Goal: Task Accomplishment & Management: Manage account settings

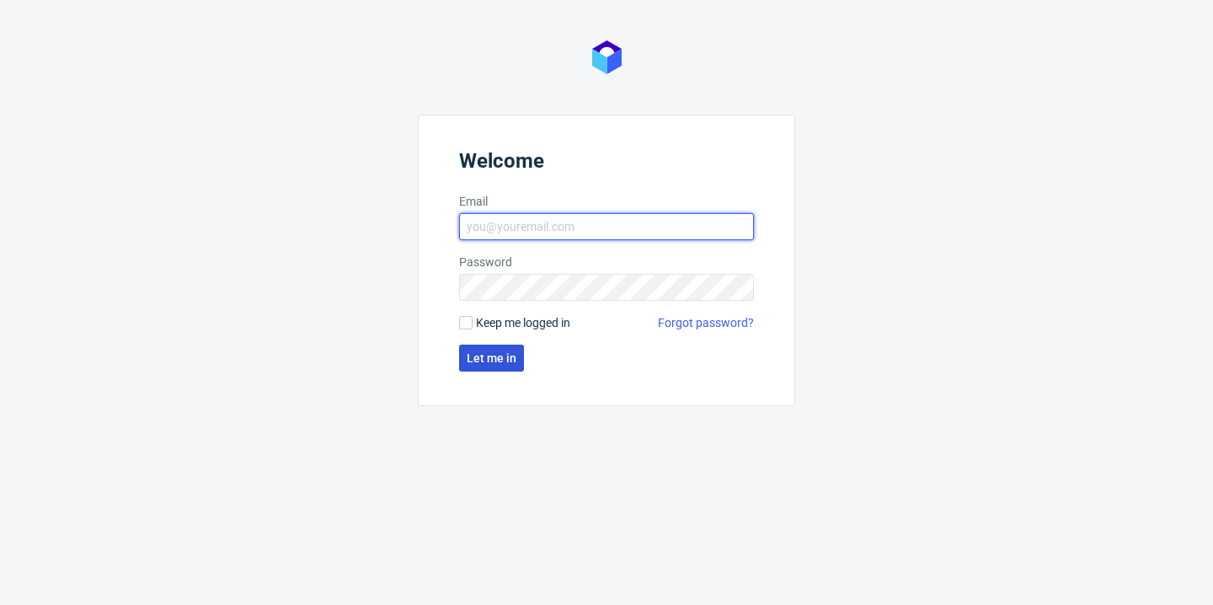
type input "[PERSON_NAME][EMAIL_ADDRESS][DOMAIN_NAME]"
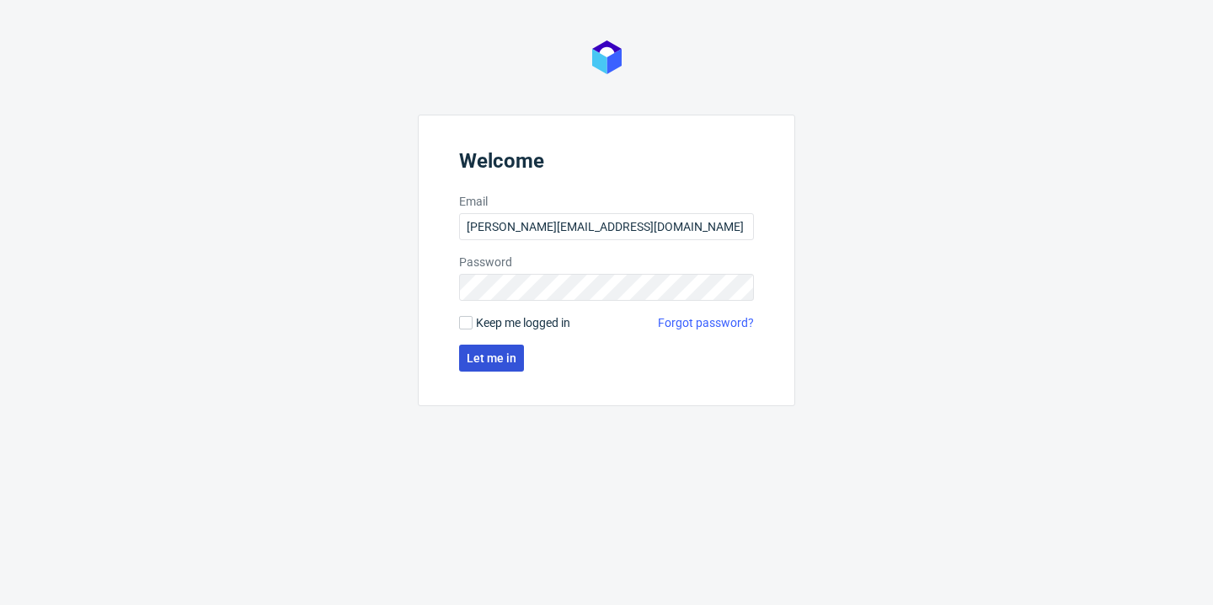
click at [478, 362] on span "Let me in" at bounding box center [492, 358] width 50 height 12
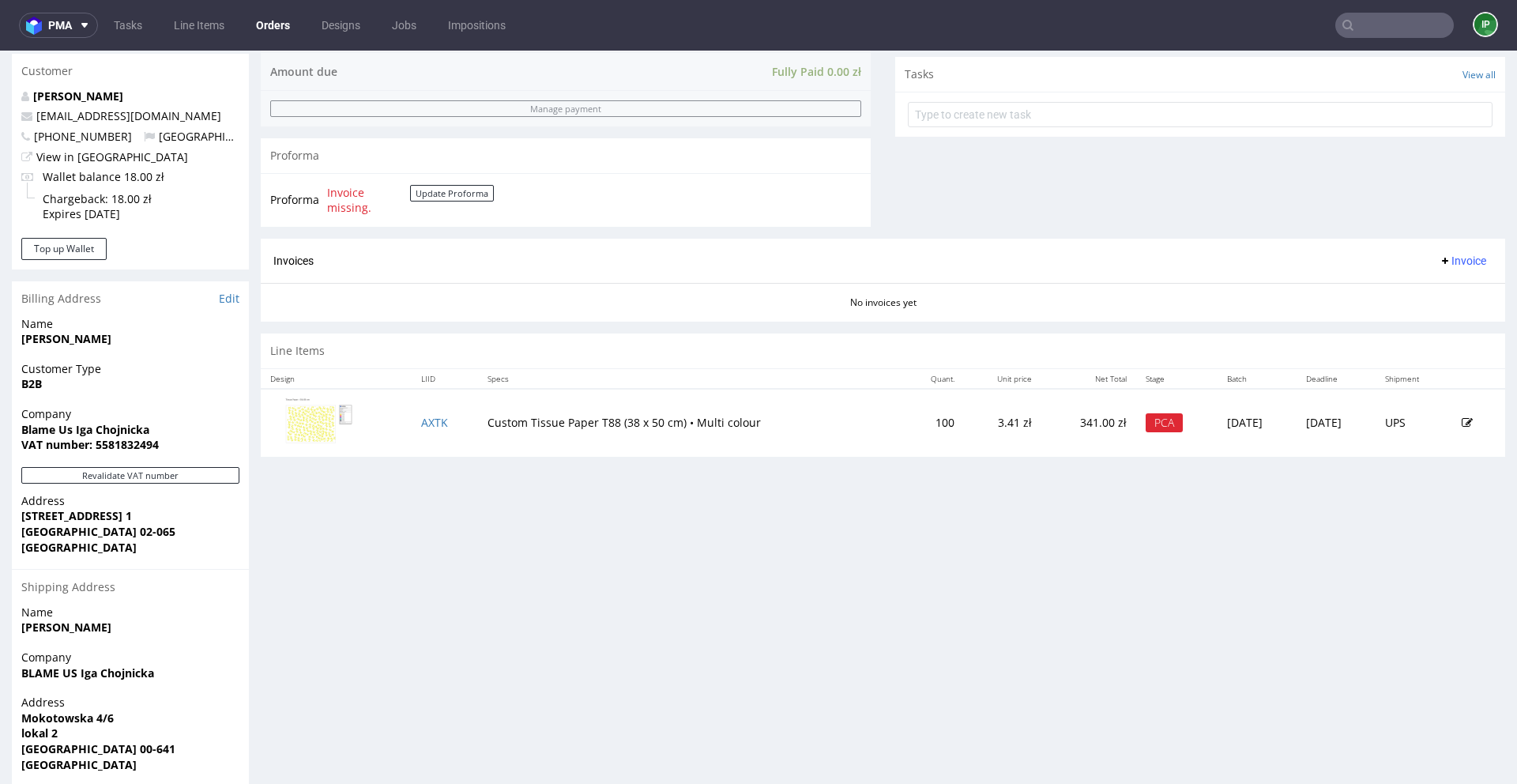
scroll to position [612, 0]
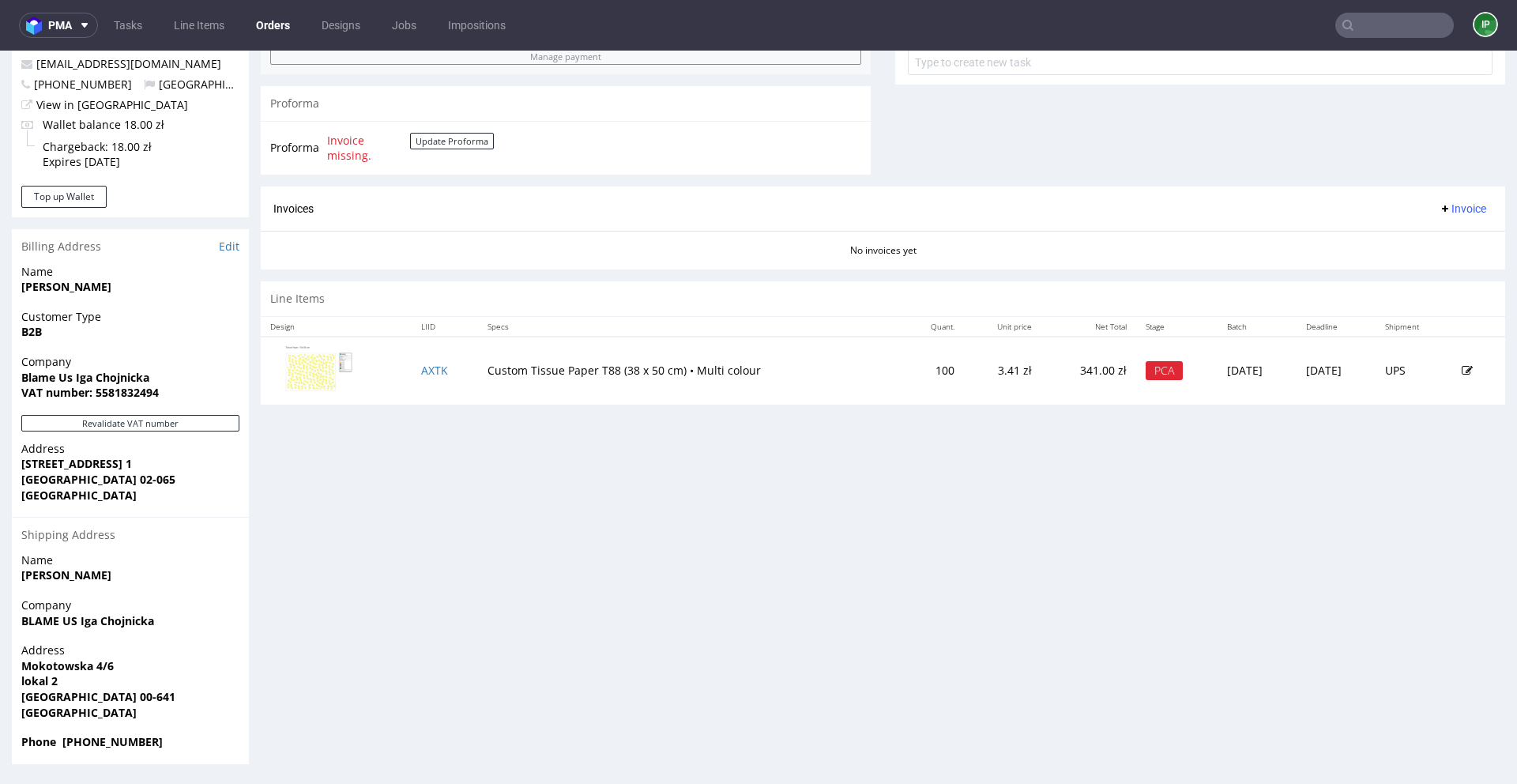
click at [307, 369] on img at bounding box center [316, 369] width 79 height 53
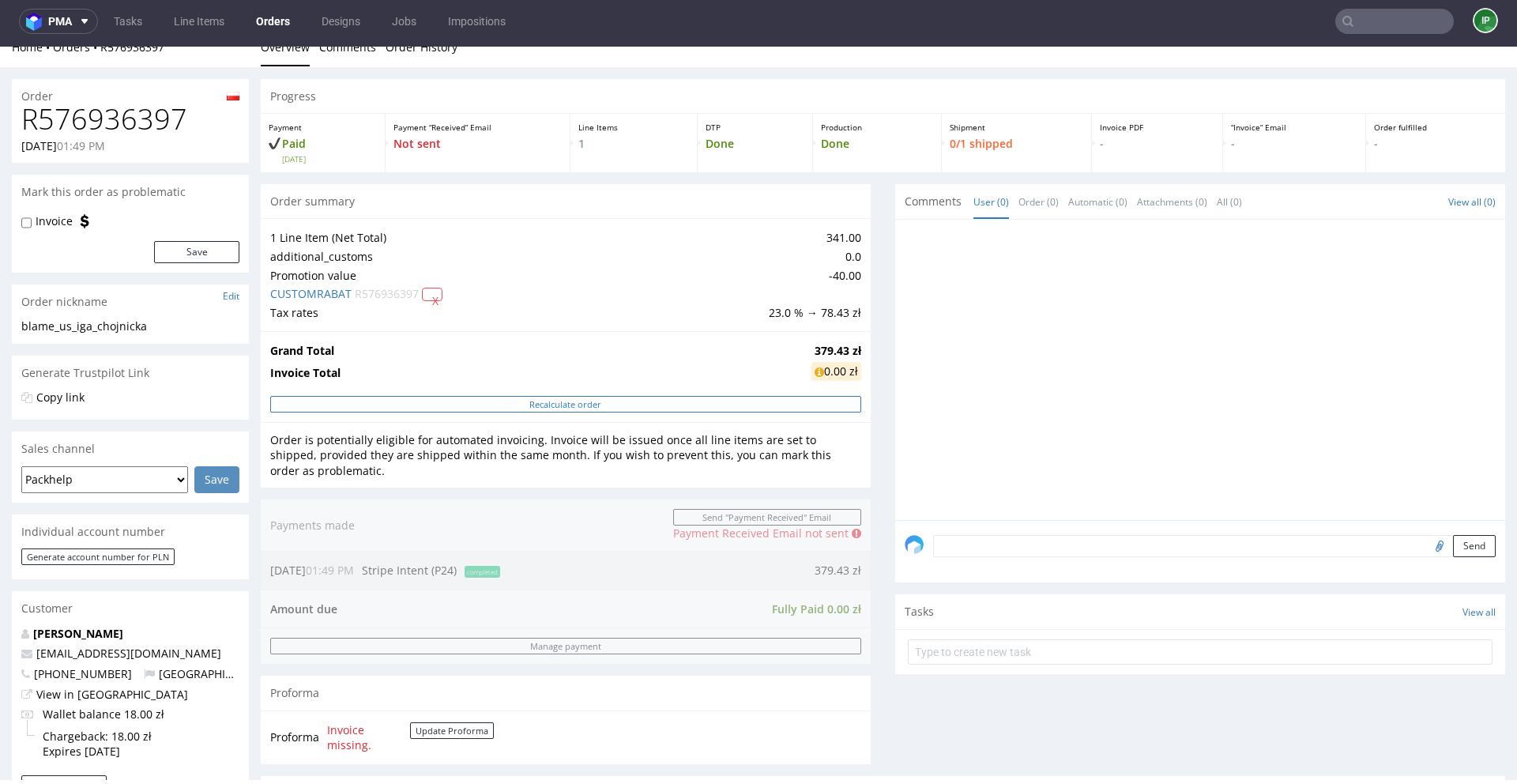
scroll to position [0, 0]
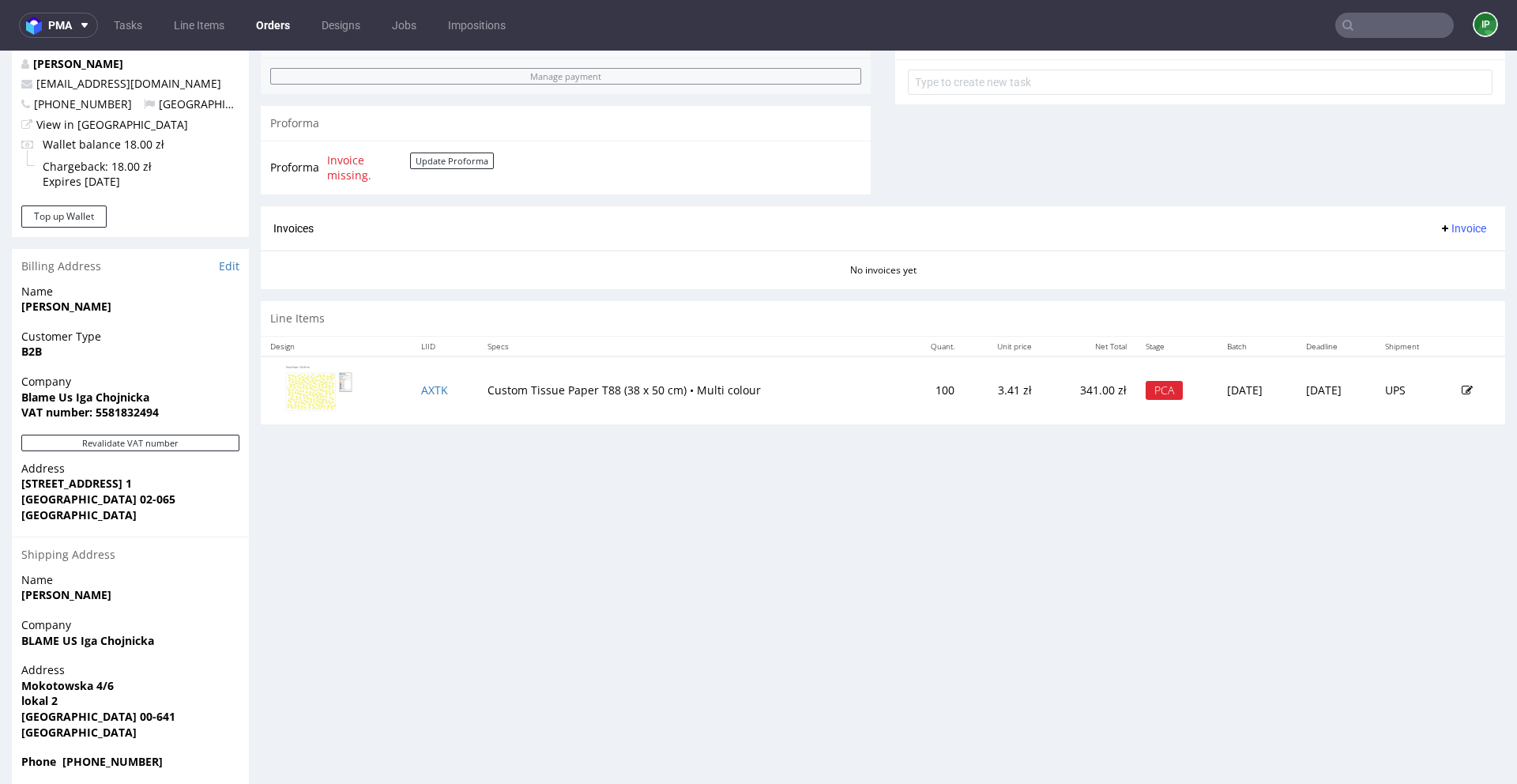
scroll to position [612, 0]
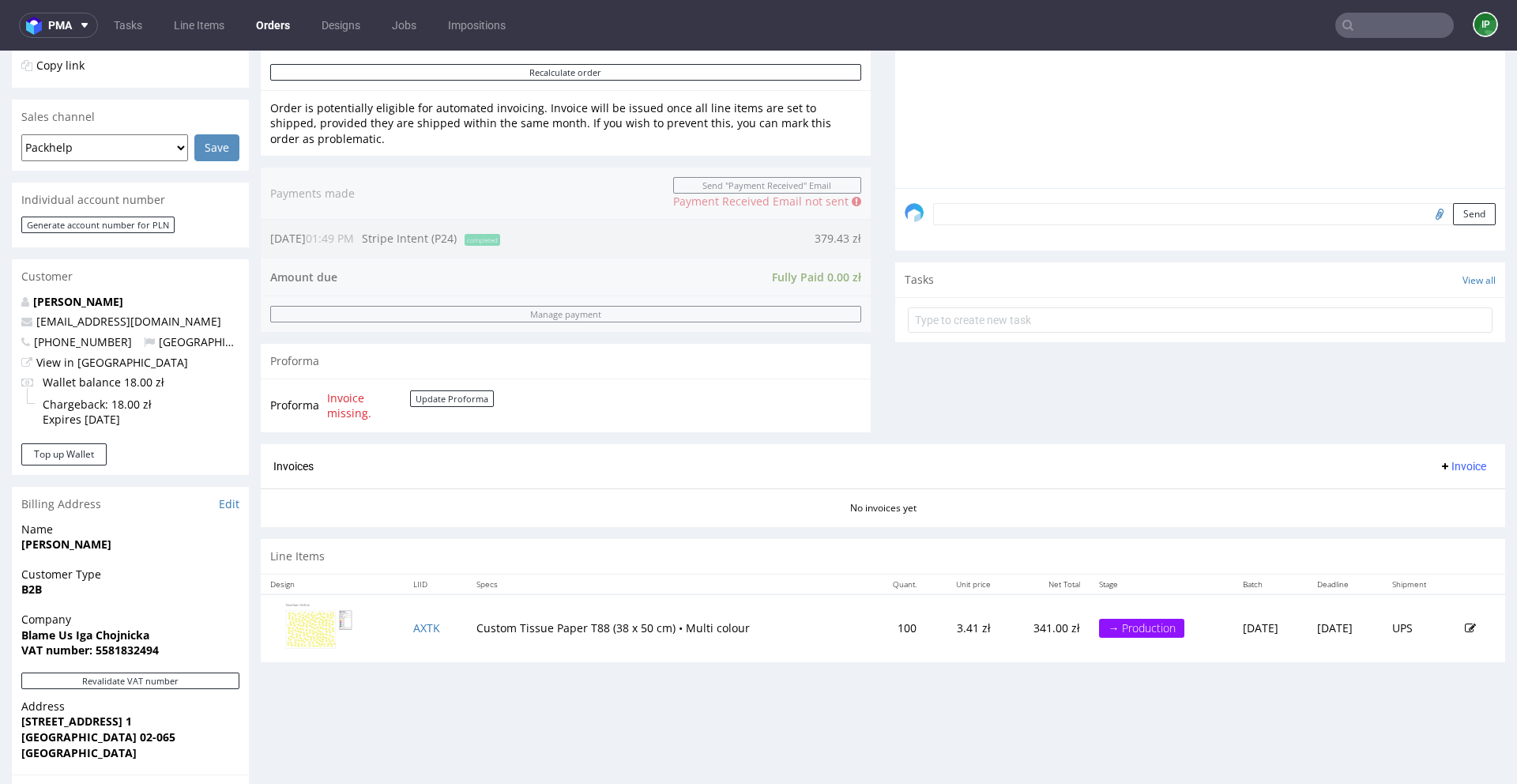
scroll to position [425, 0]
